Goal: Task Accomplishment & Management: Use online tool/utility

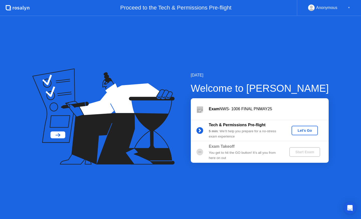
click at [297, 130] on div "Let's Go" at bounding box center [304, 131] width 22 height 4
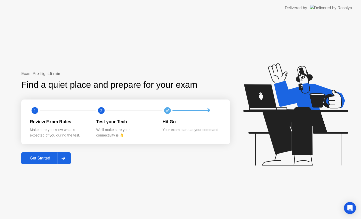
click at [59, 156] on div at bounding box center [63, 159] width 12 height 12
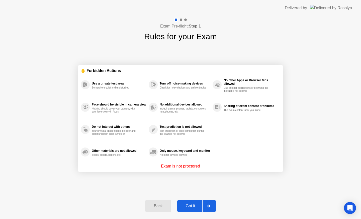
click at [194, 208] on div "Got it" at bounding box center [191, 206] width 24 height 5
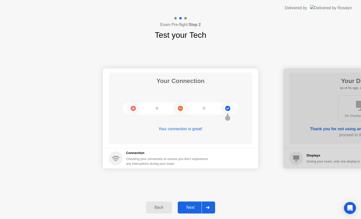
click at [201, 208] on div "Next" at bounding box center [190, 208] width 22 height 5
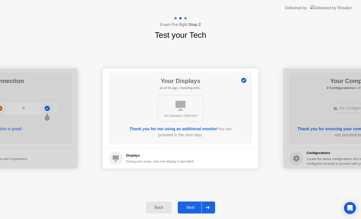
click at [201, 208] on div "Next" at bounding box center [190, 208] width 22 height 5
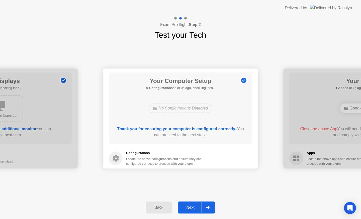
click at [201, 208] on div "Next" at bounding box center [190, 208] width 22 height 5
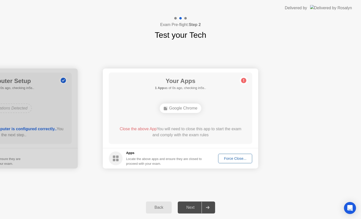
click at [201, 208] on div "Next" at bounding box center [190, 208] width 22 height 5
click at [239, 159] on div "Force Close..." at bounding box center [235, 159] width 31 height 4
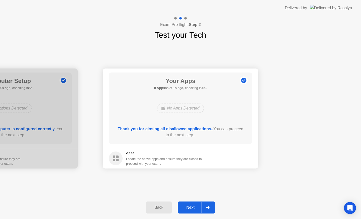
click at [186, 209] on div "Next" at bounding box center [190, 208] width 22 height 5
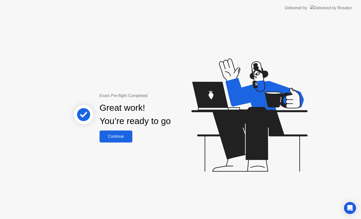
click at [119, 138] on div "Continue" at bounding box center [116, 137] width 30 height 5
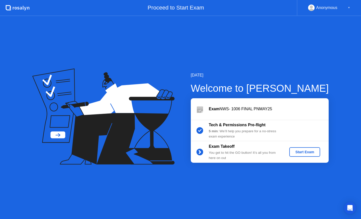
click at [302, 150] on div "Start Exam" at bounding box center [304, 152] width 27 height 4
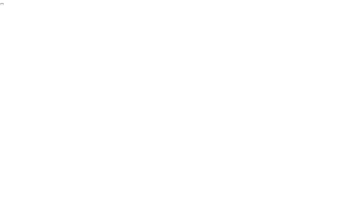
click at [4, 5] on button "End Proctoring Session" at bounding box center [2, 5] width 4 height 2
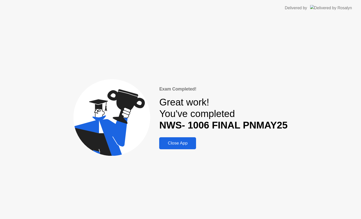
click at [172, 141] on div "Close App" at bounding box center [178, 143] width 34 height 5
